Goal: Find specific page/section: Find specific page/section

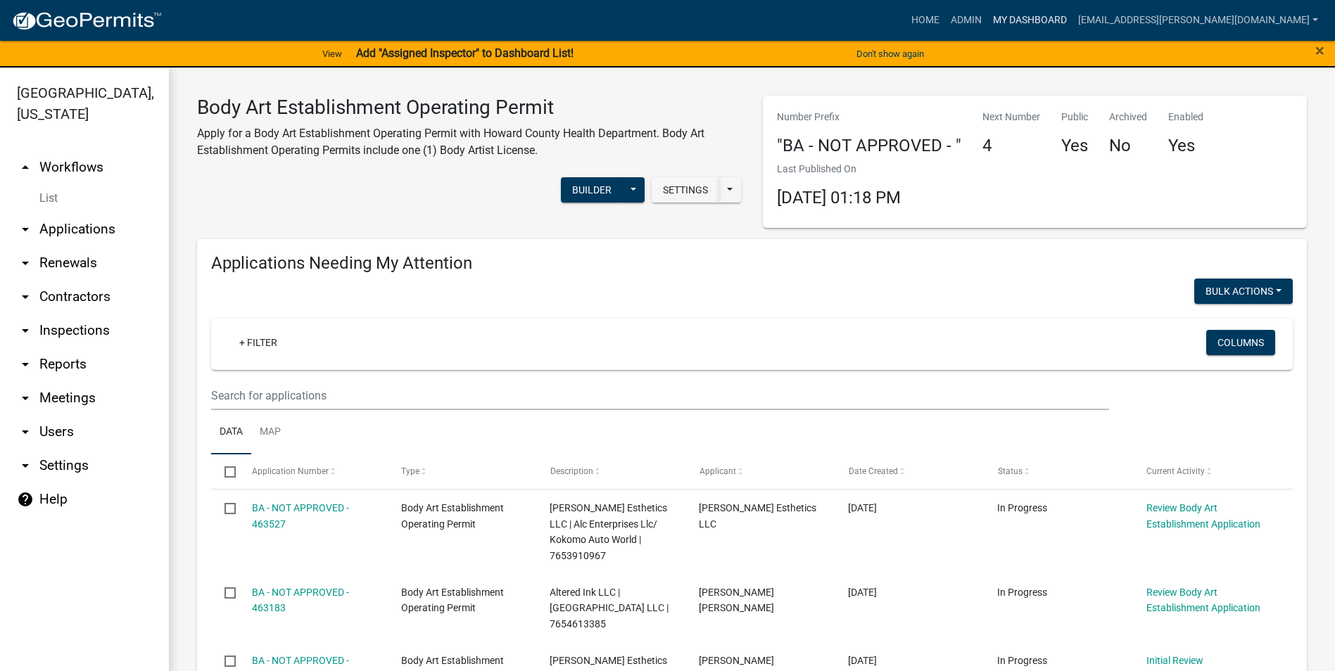
click at [1072, 18] on link "My Dashboard" at bounding box center [1029, 20] width 85 height 27
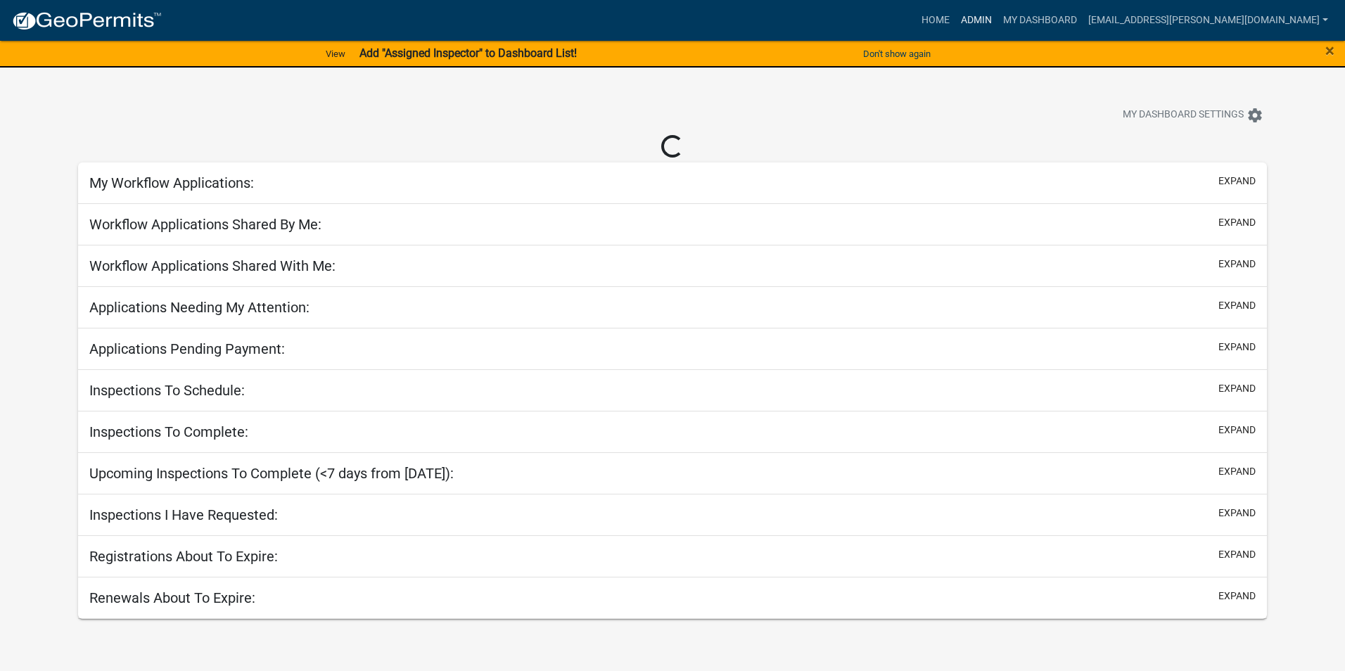
click at [998, 16] on link "Admin" at bounding box center [976, 20] width 42 height 27
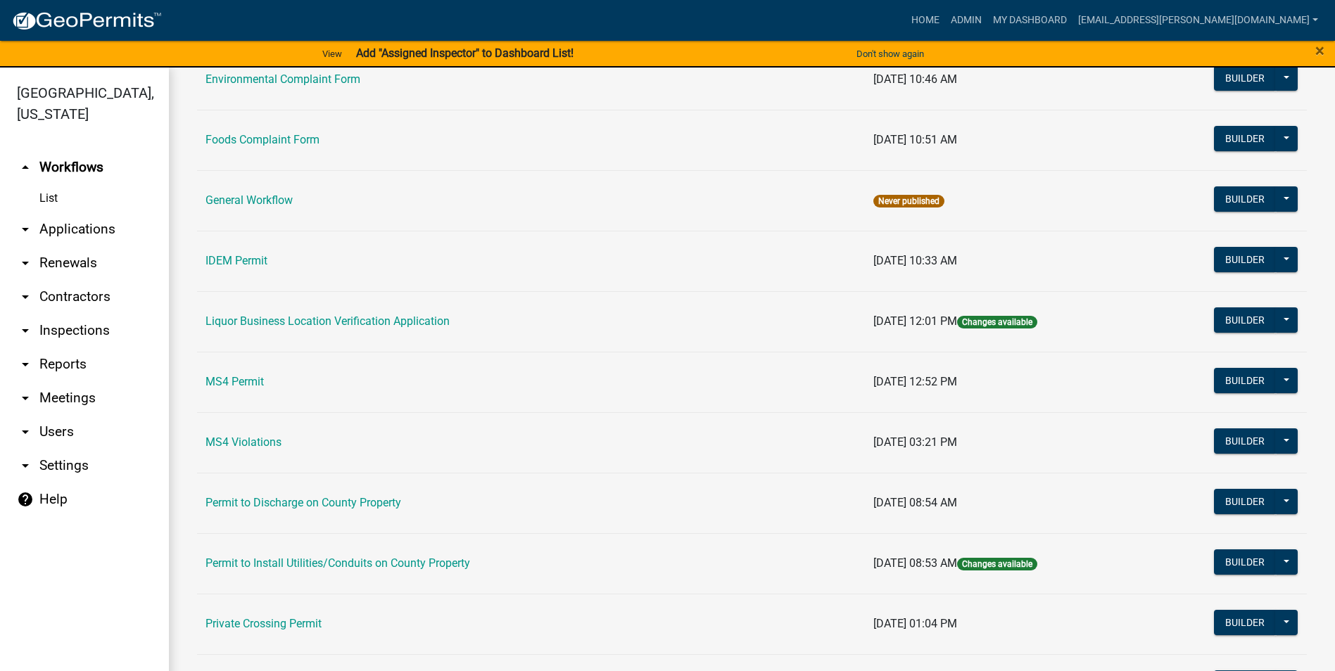
scroll to position [1134, 0]
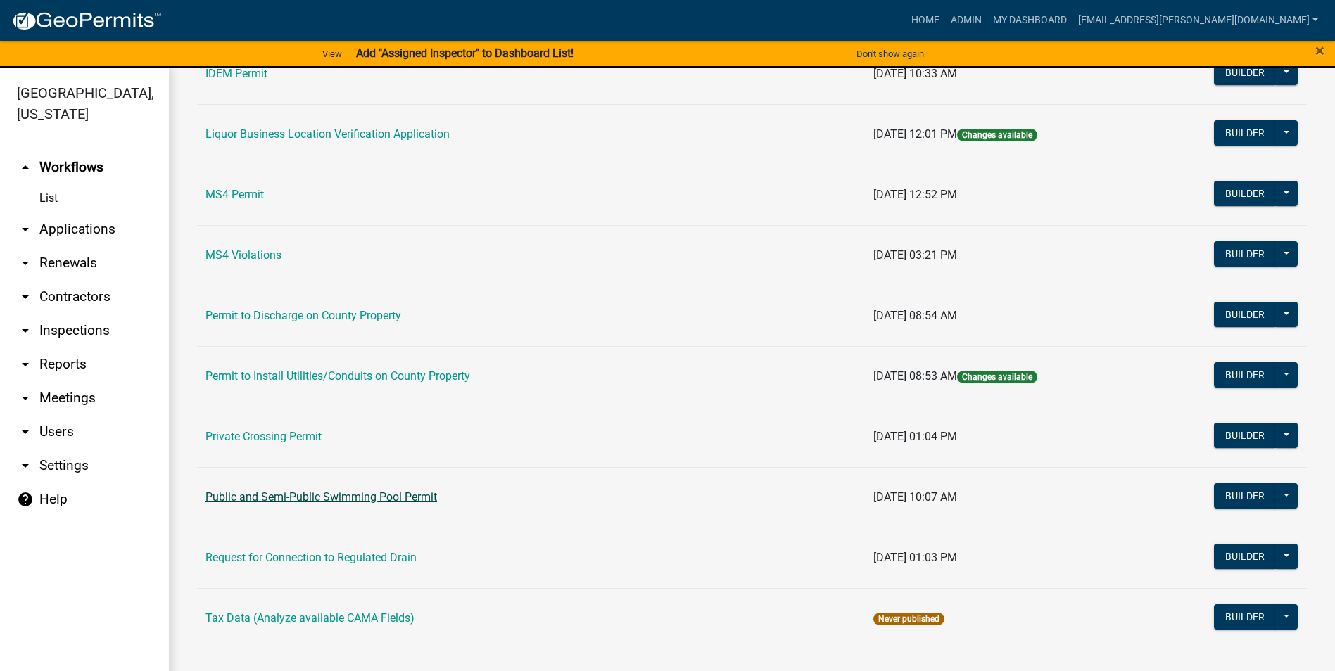
click at [416, 492] on link "Public and Semi-Public Swimming Pool Permit" at bounding box center [320, 496] width 231 height 13
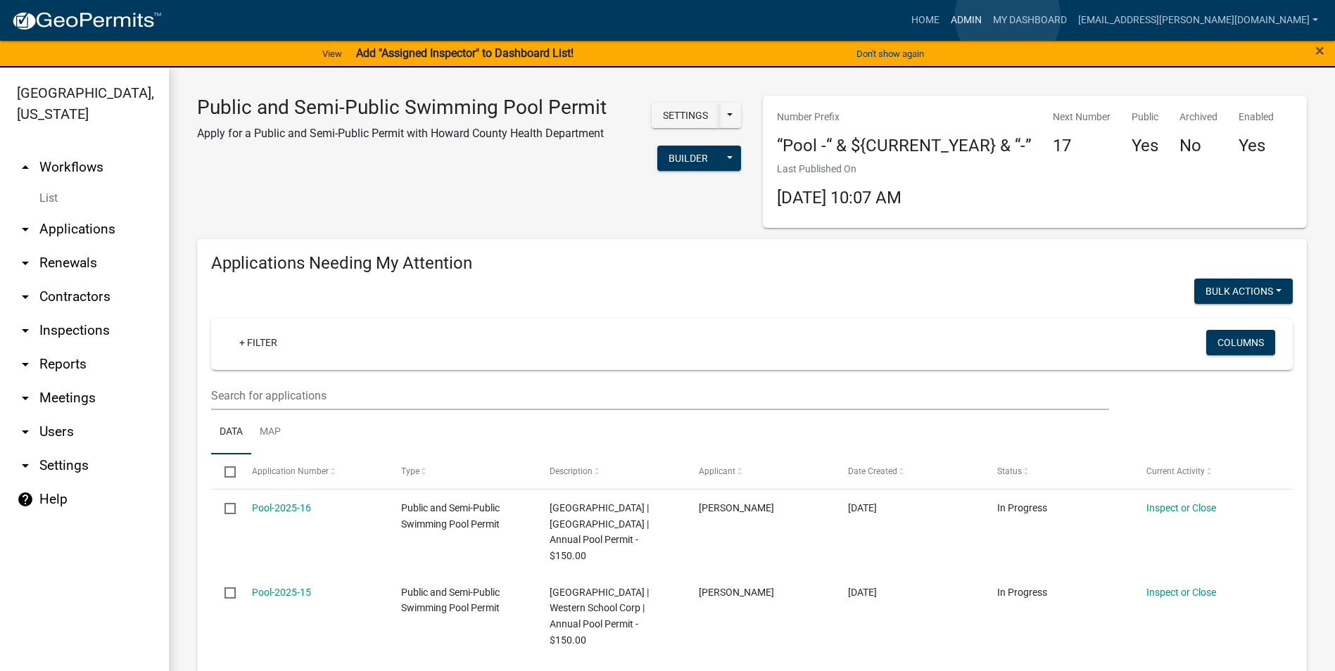
click at [987, 17] on link "Admin" at bounding box center [966, 20] width 42 height 27
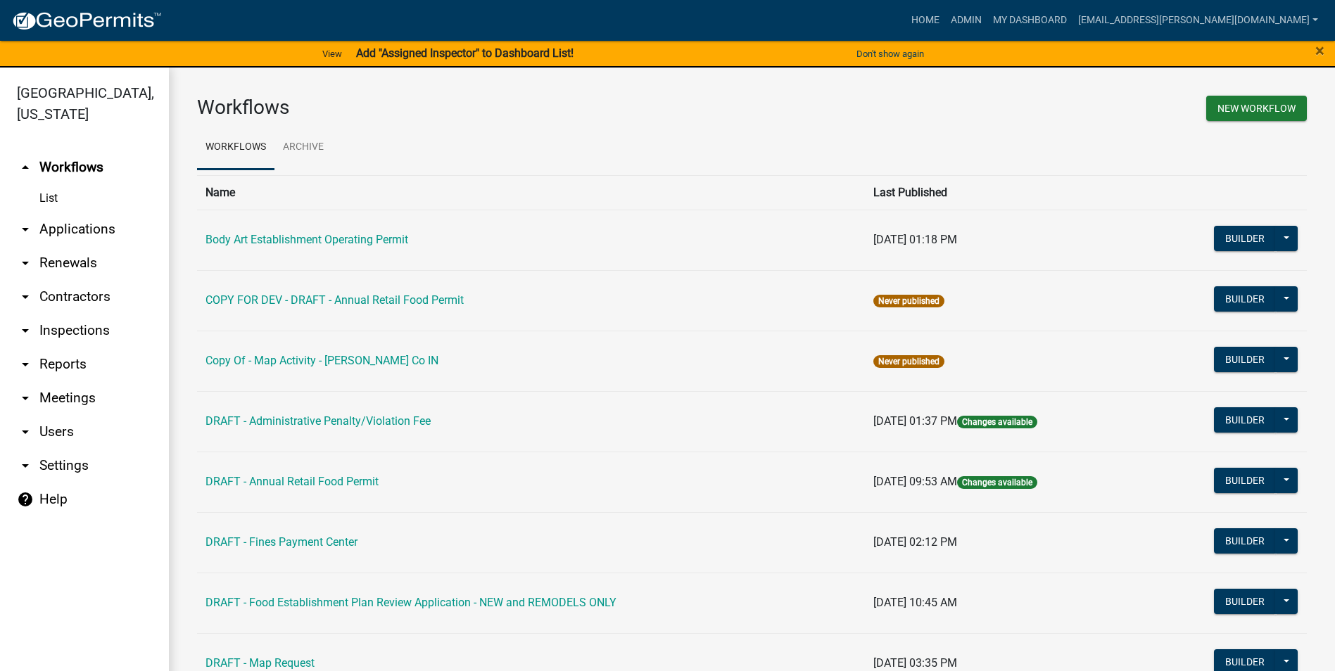
click at [400, 232] on td "Body Art Establishment Operating Permit" at bounding box center [531, 240] width 668 height 61
click at [402, 237] on link "Body Art Establishment Operating Permit" at bounding box center [306, 239] width 203 height 13
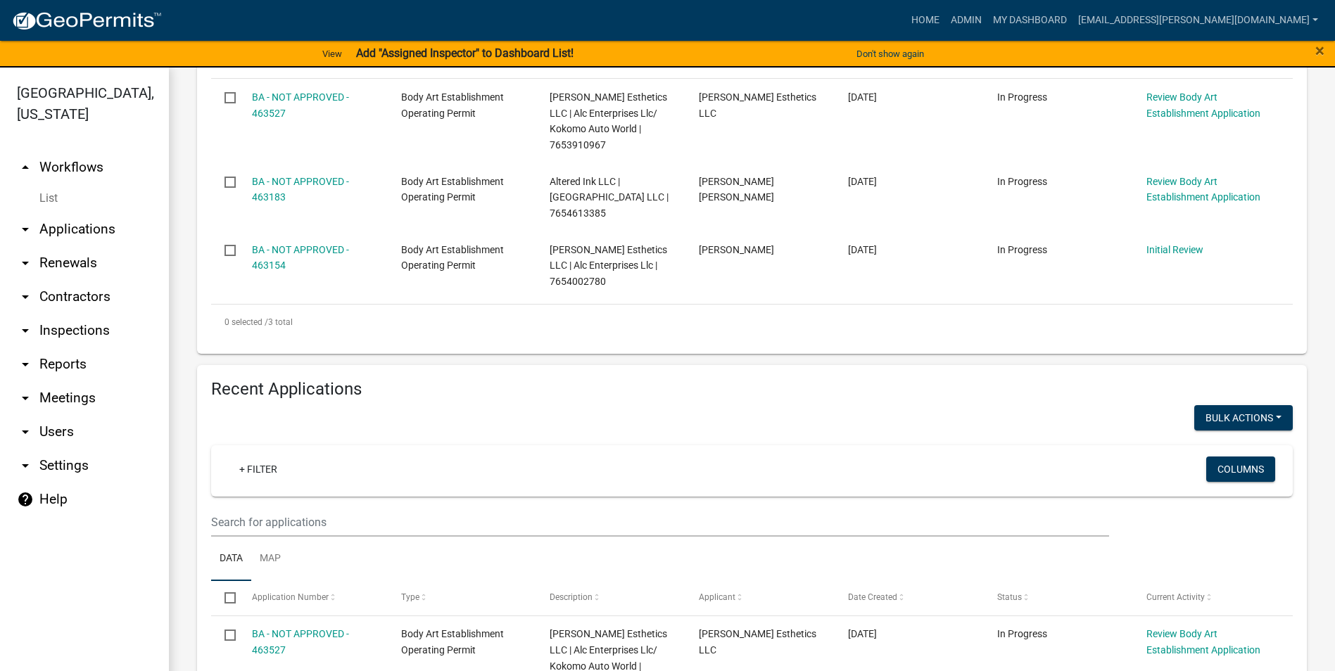
scroll to position [385, 0]
